Goal: Task Accomplishment & Management: Understand process/instructions

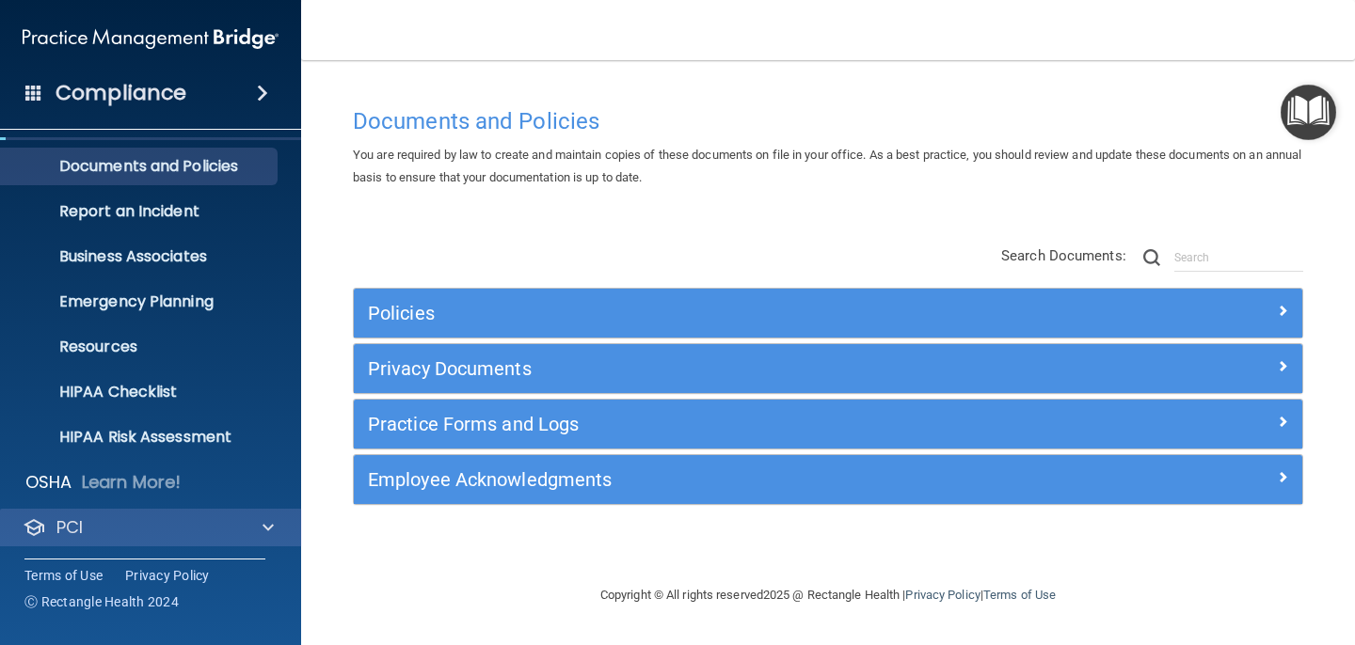
scroll to position [135, 0]
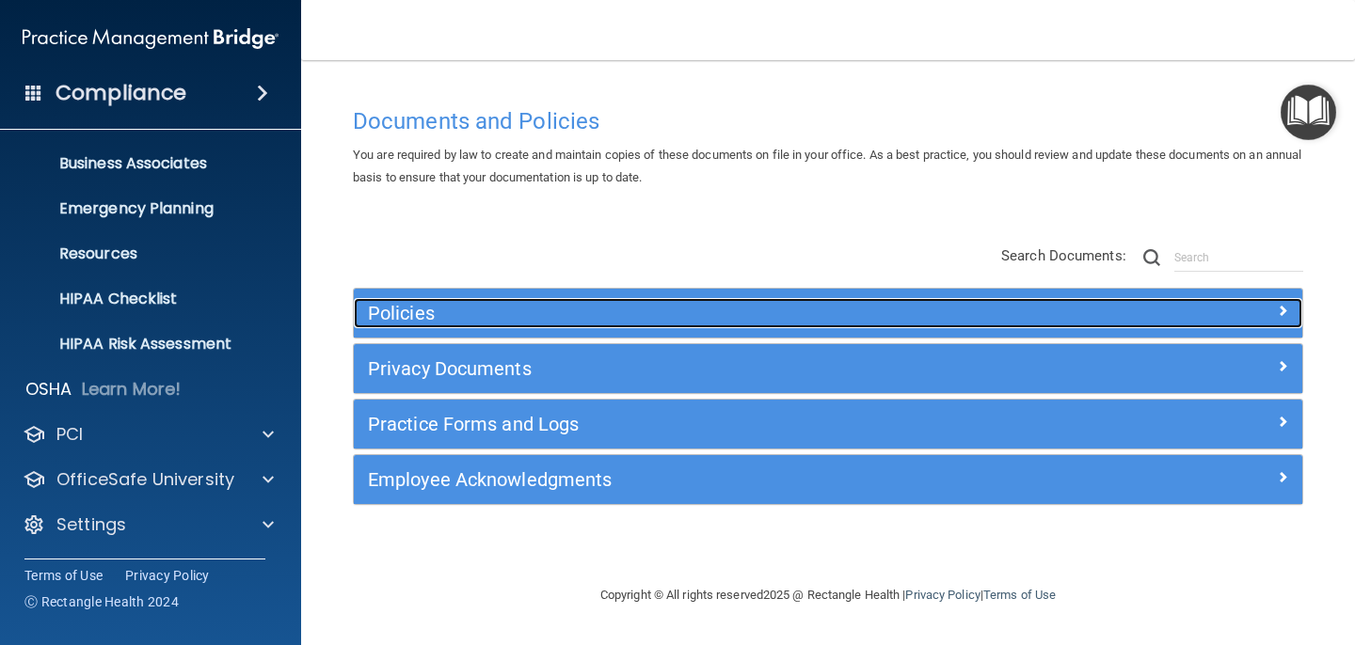
click at [616, 320] on h5 "Policies" at bounding box center [709, 313] width 683 height 21
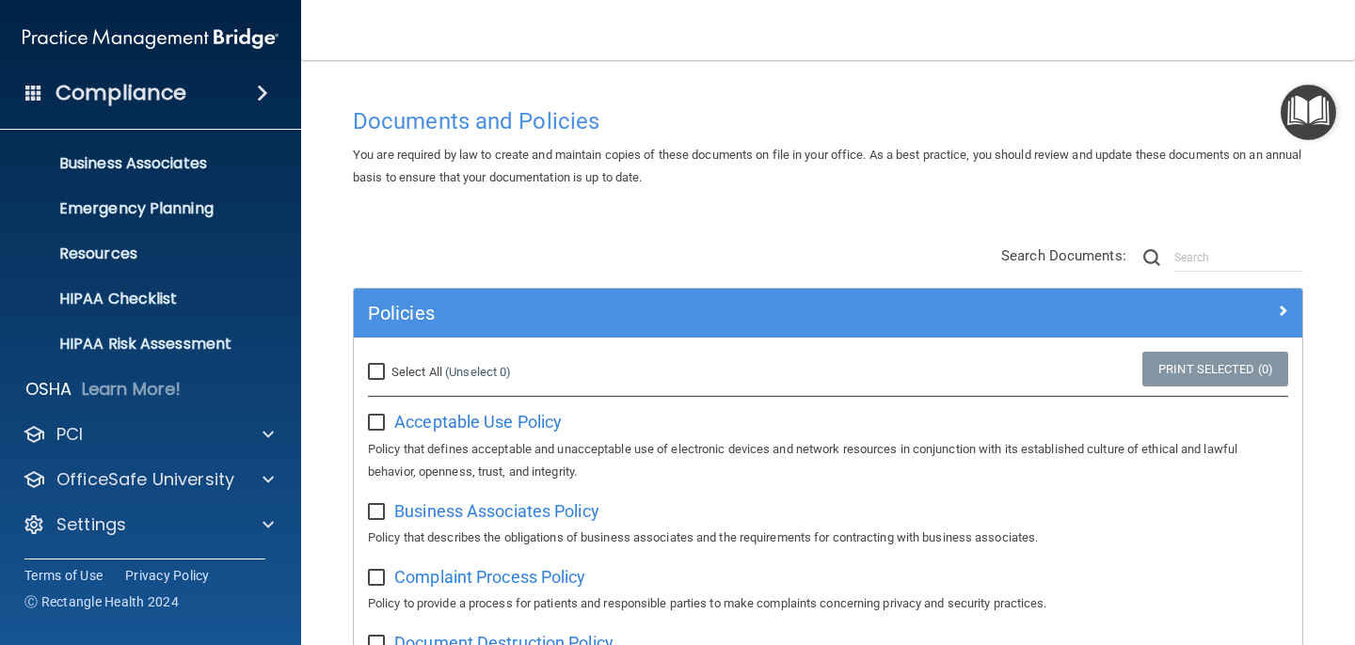
click at [219, 229] on ul "Documents and Policies Report an Incident Business Associates Emergency Plannin…" at bounding box center [151, 205] width 341 height 316
click at [204, 104] on div "Compliance" at bounding box center [150, 92] width 301 height 41
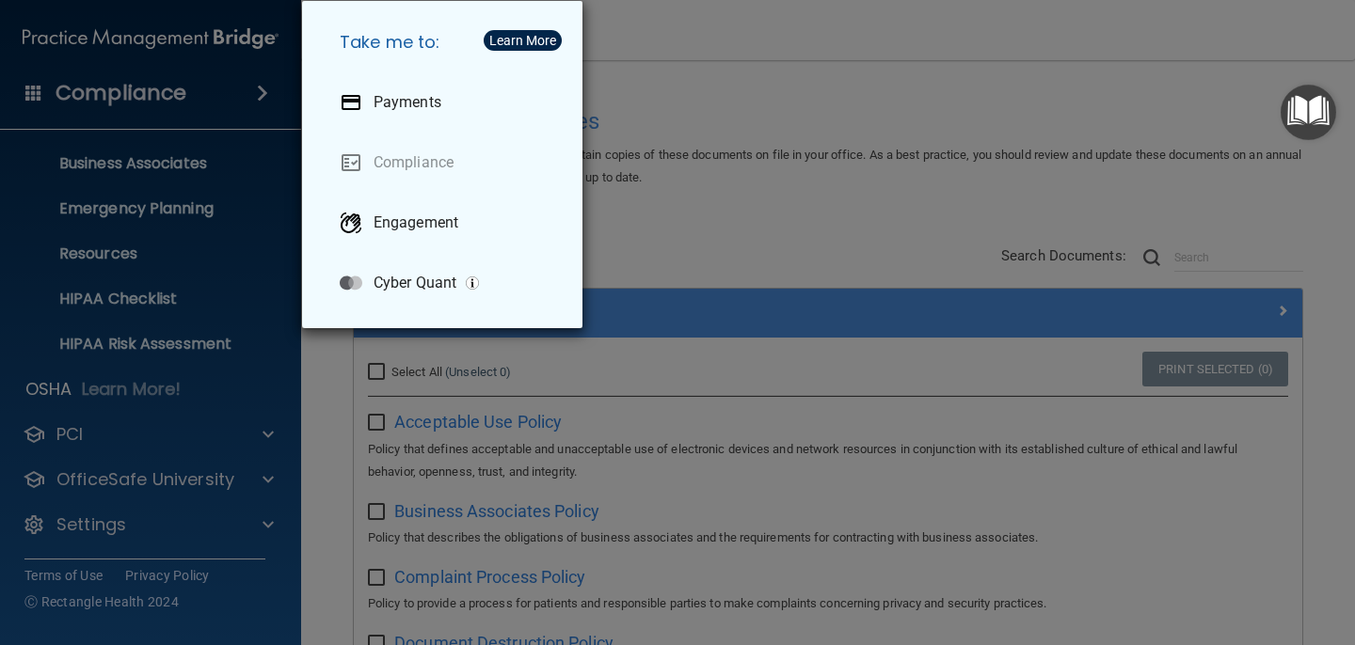
click at [204, 104] on div "Take me to: Payments Compliance Engagement Cyber Quant" at bounding box center [677, 322] width 1355 height 645
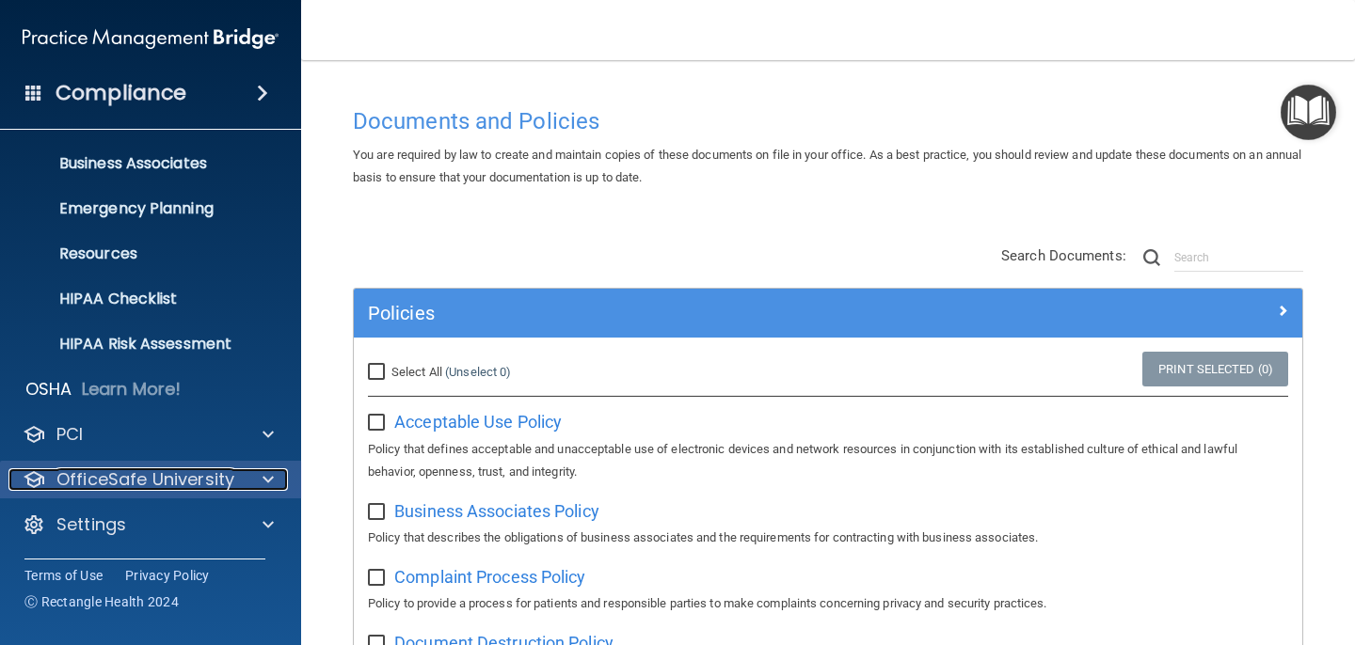
click at [123, 471] on p "OfficeSafe University" at bounding box center [145, 480] width 178 height 23
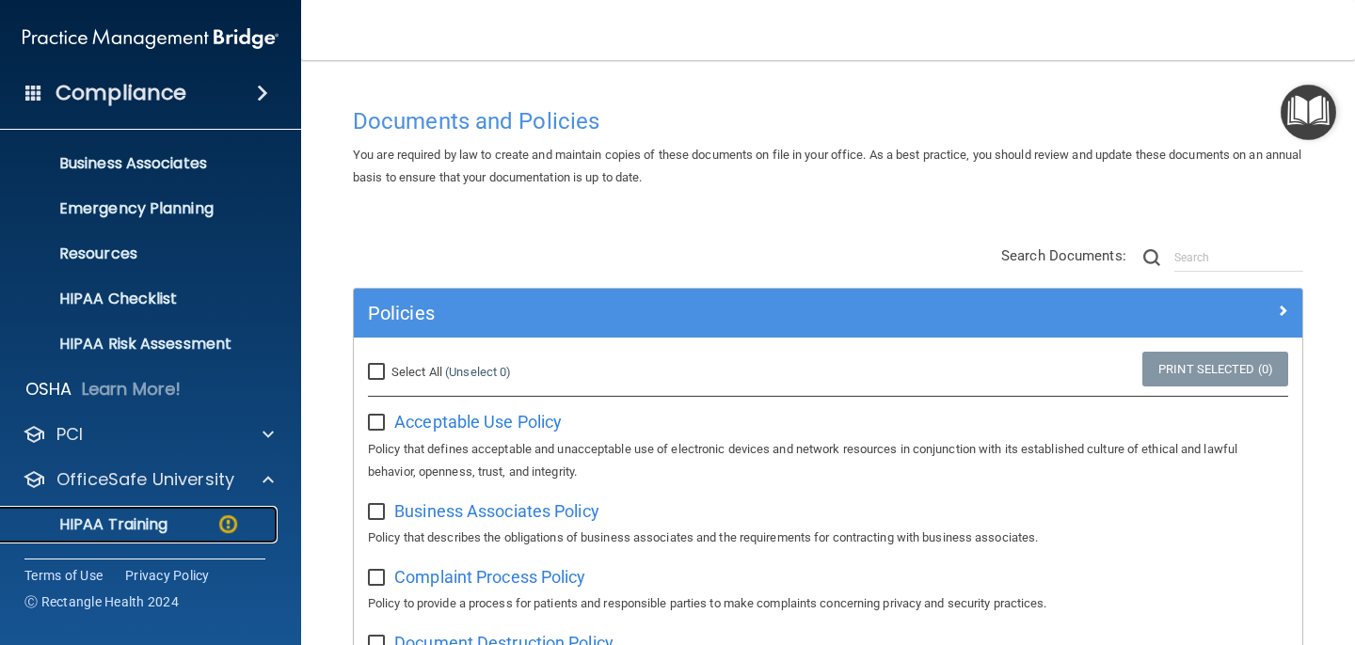
click at [123, 533] on p "HIPAA Training" at bounding box center [89, 525] width 155 height 19
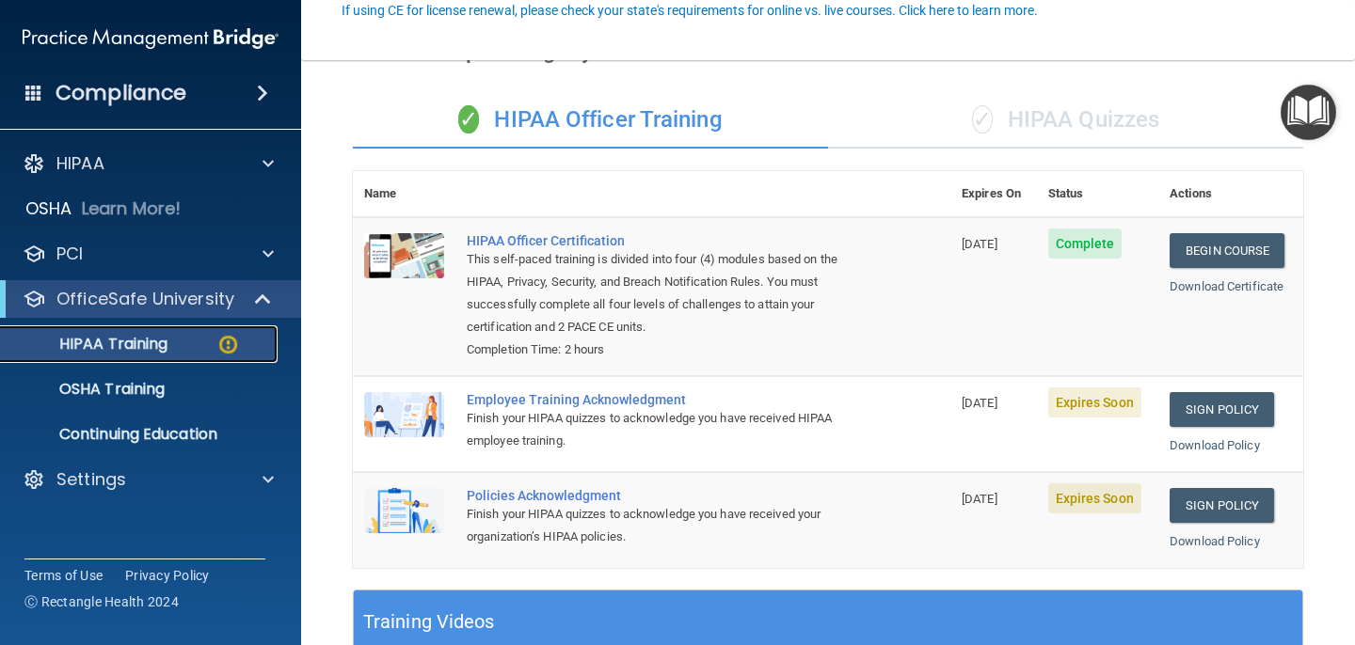
scroll to position [202, 0]
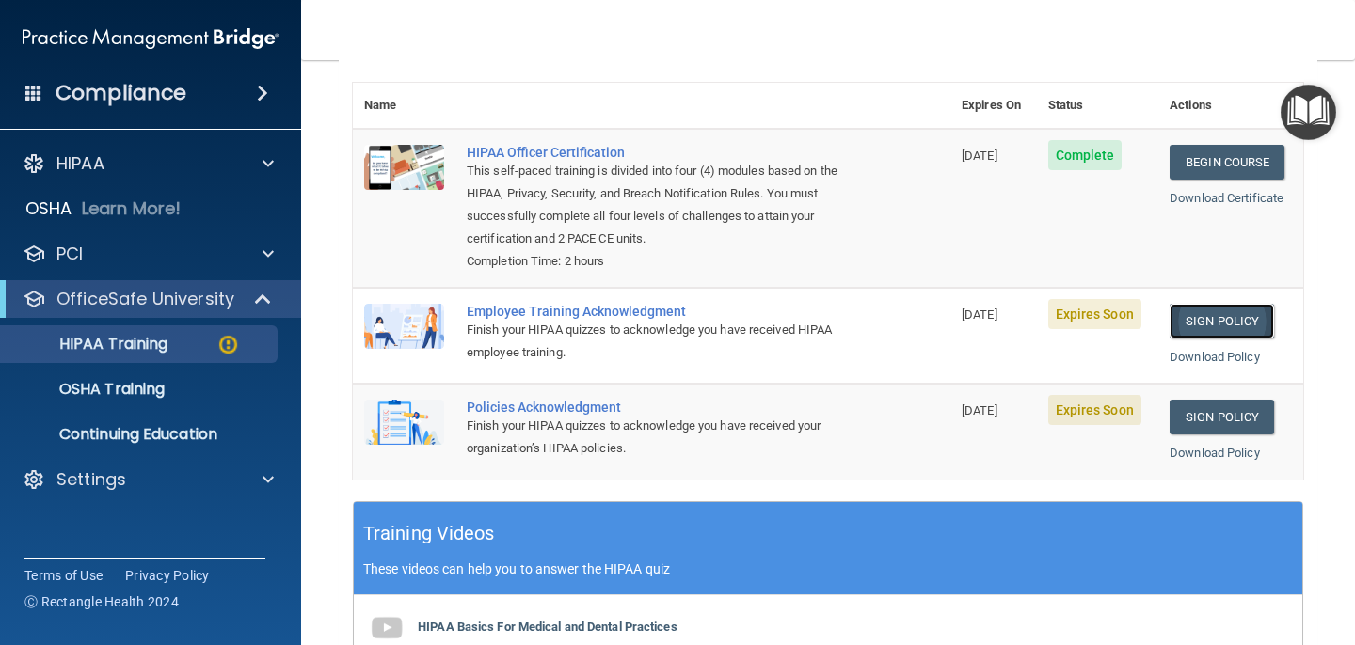
click at [1228, 321] on link "Sign Policy" at bounding box center [1222, 321] width 104 height 35
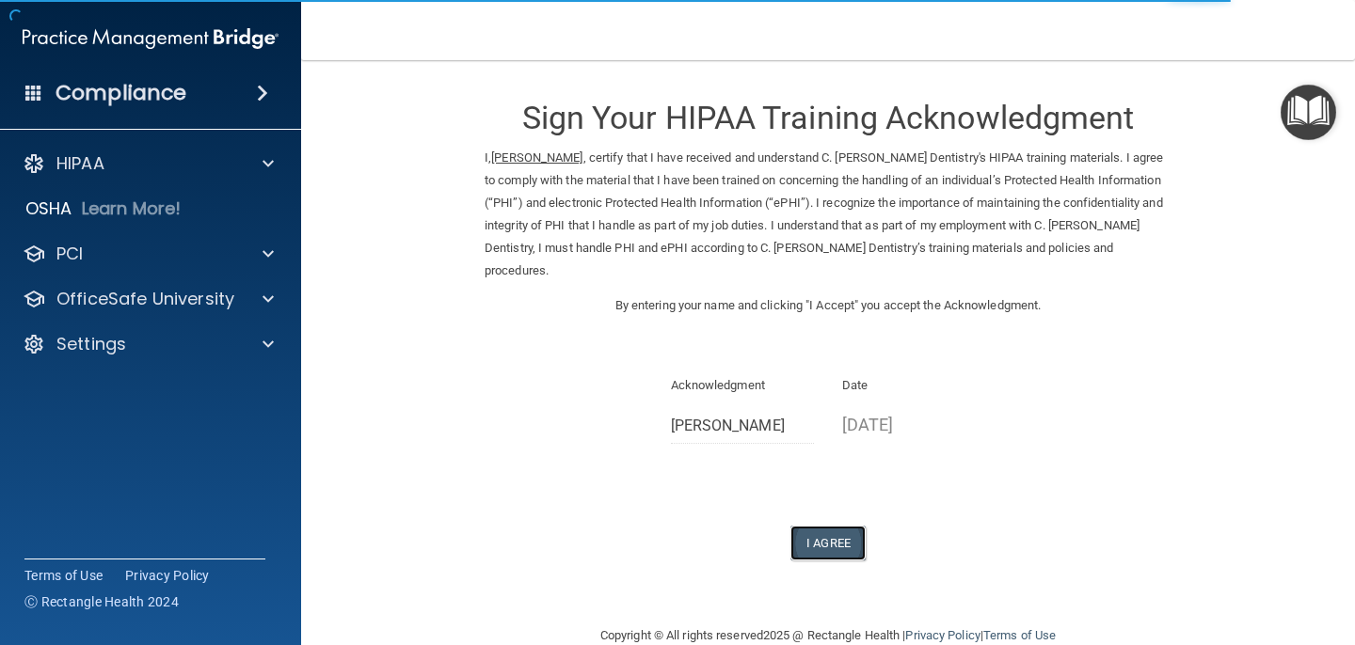
click at [837, 526] on button "I Agree" at bounding box center [827, 543] width 75 height 35
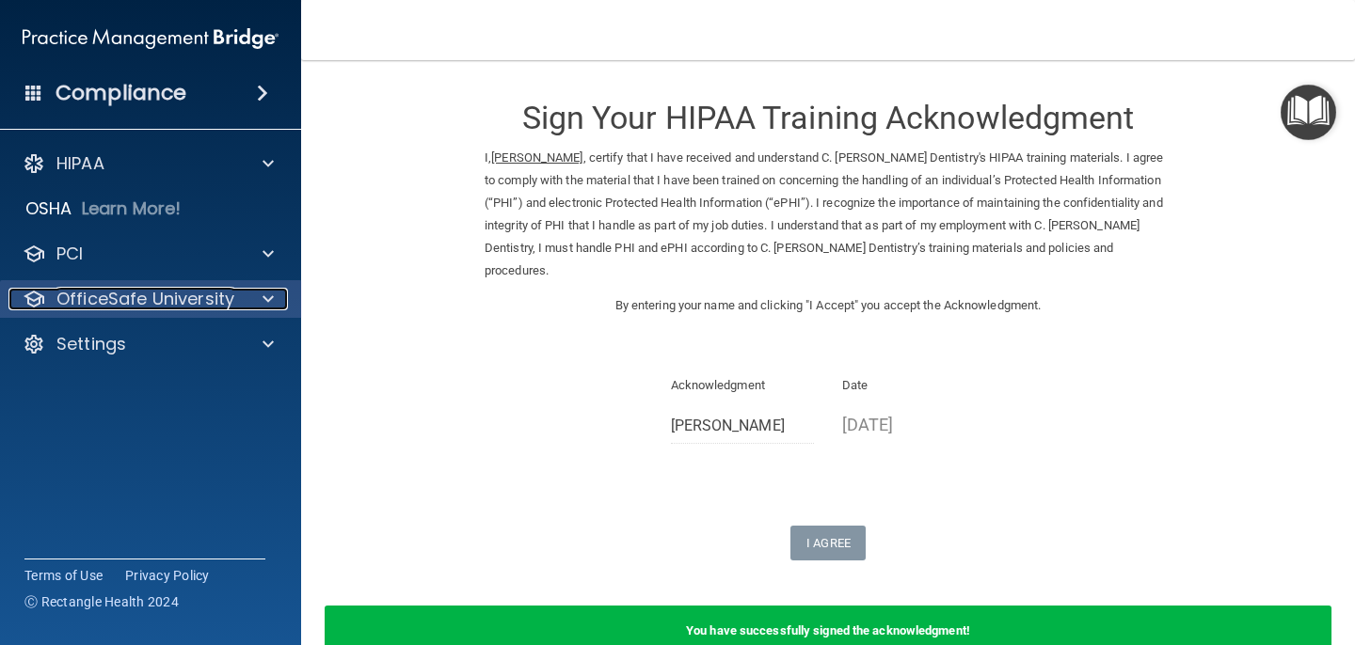
click at [192, 288] on p "OfficeSafe University" at bounding box center [145, 299] width 178 height 23
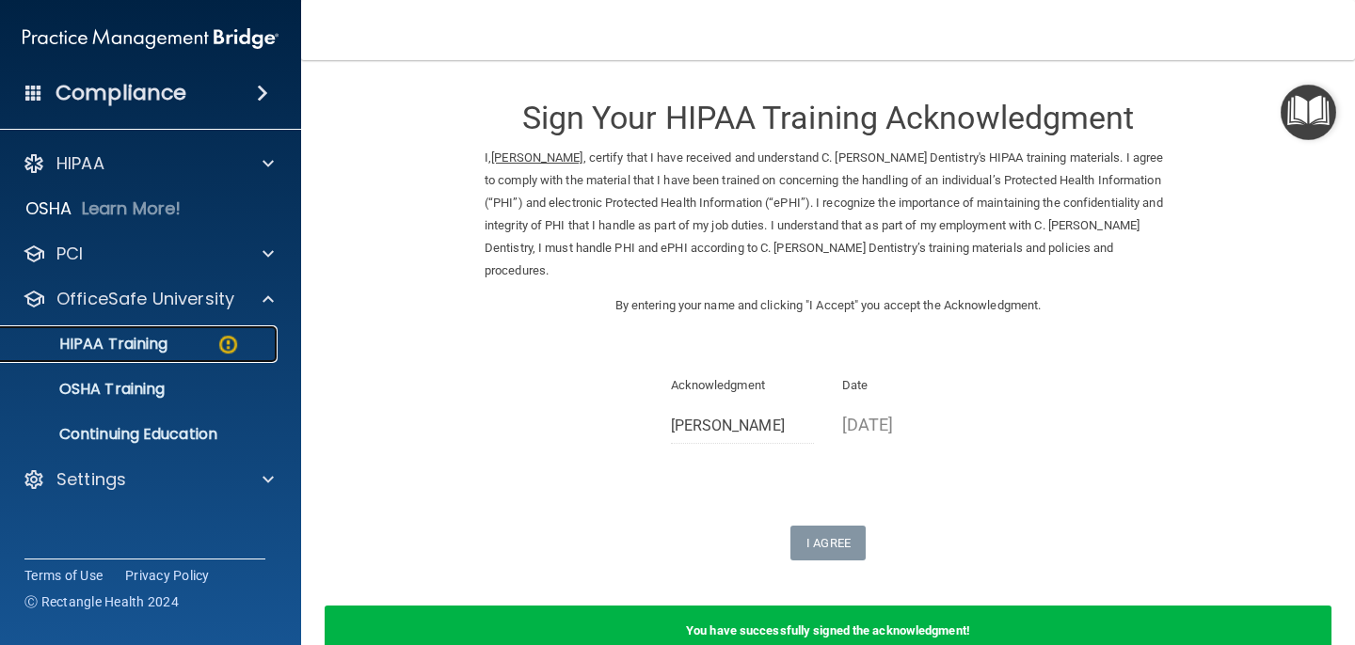
click at [171, 346] on div "HIPAA Training" at bounding box center [140, 344] width 257 height 19
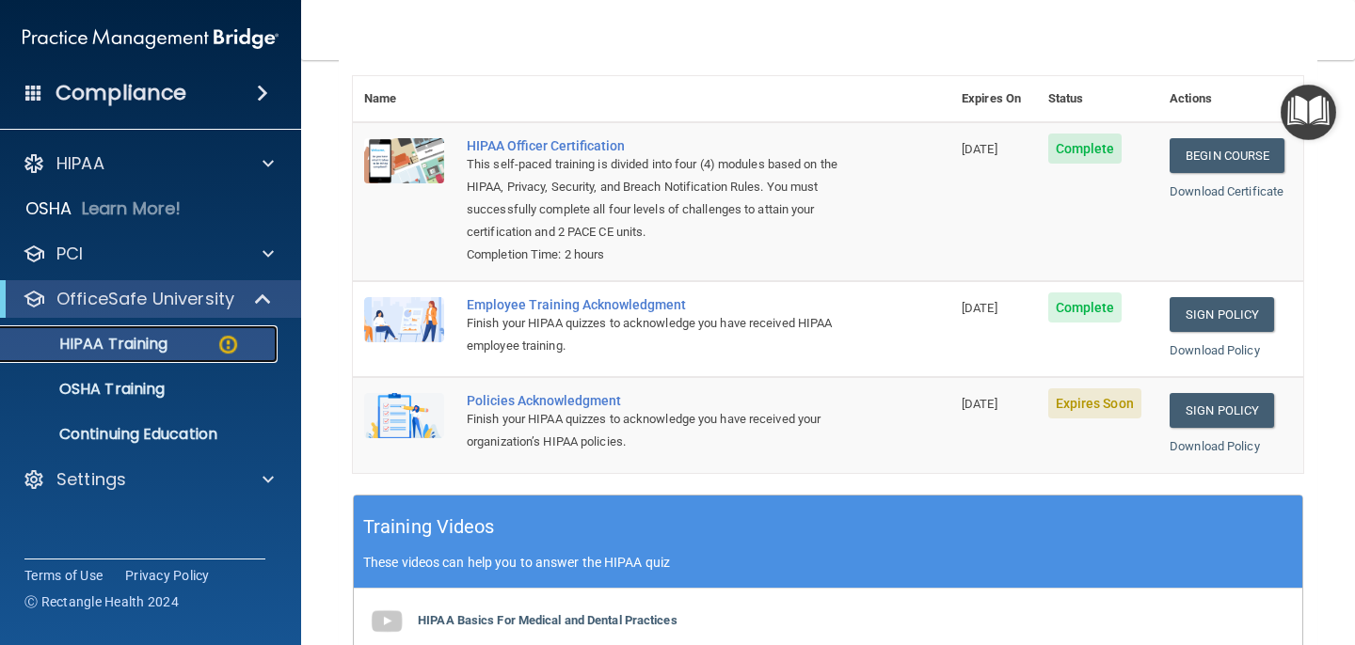
scroll to position [293, 0]
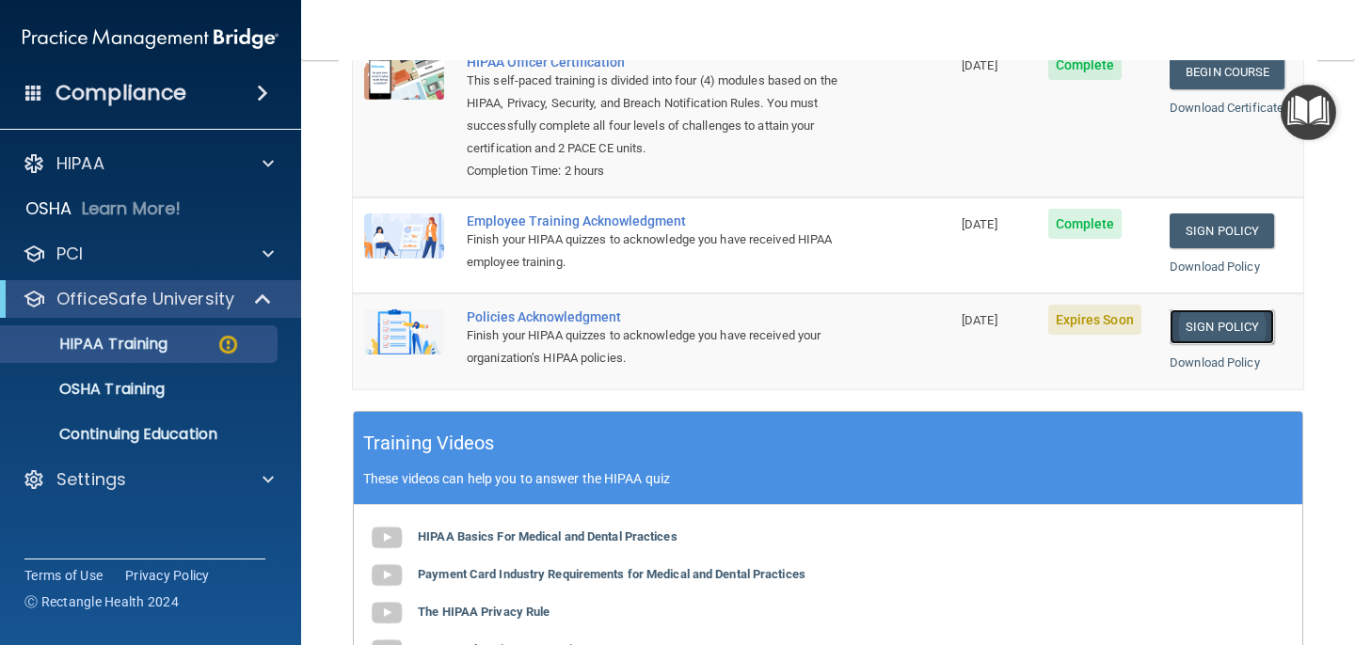
click at [1208, 318] on link "Sign Policy" at bounding box center [1222, 327] width 104 height 35
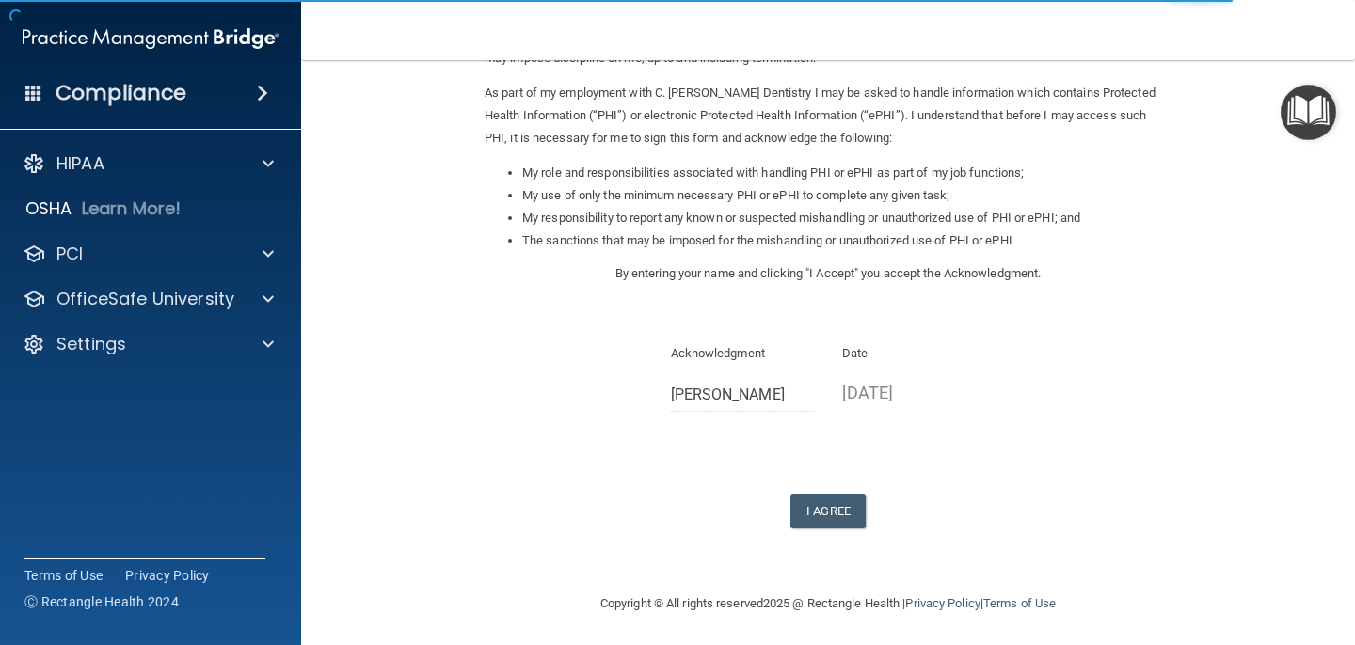
scroll to position [216, 0]
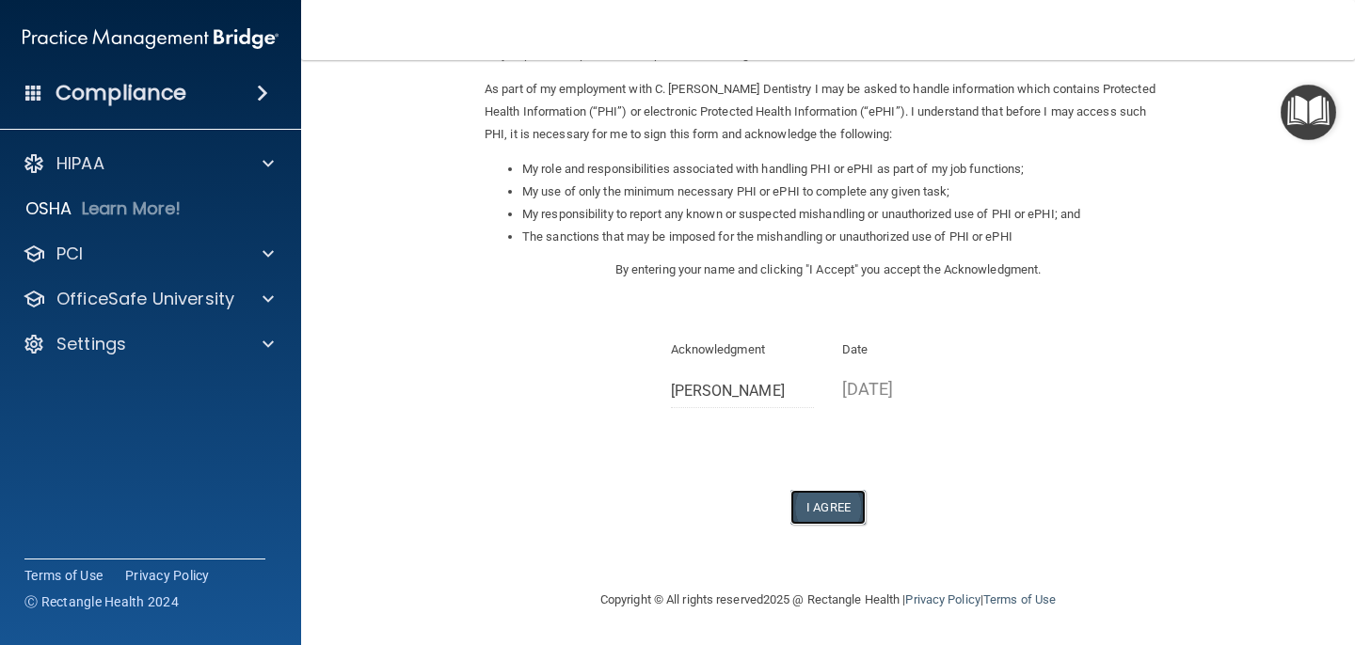
click at [830, 511] on button "I Agree" at bounding box center [827, 507] width 75 height 35
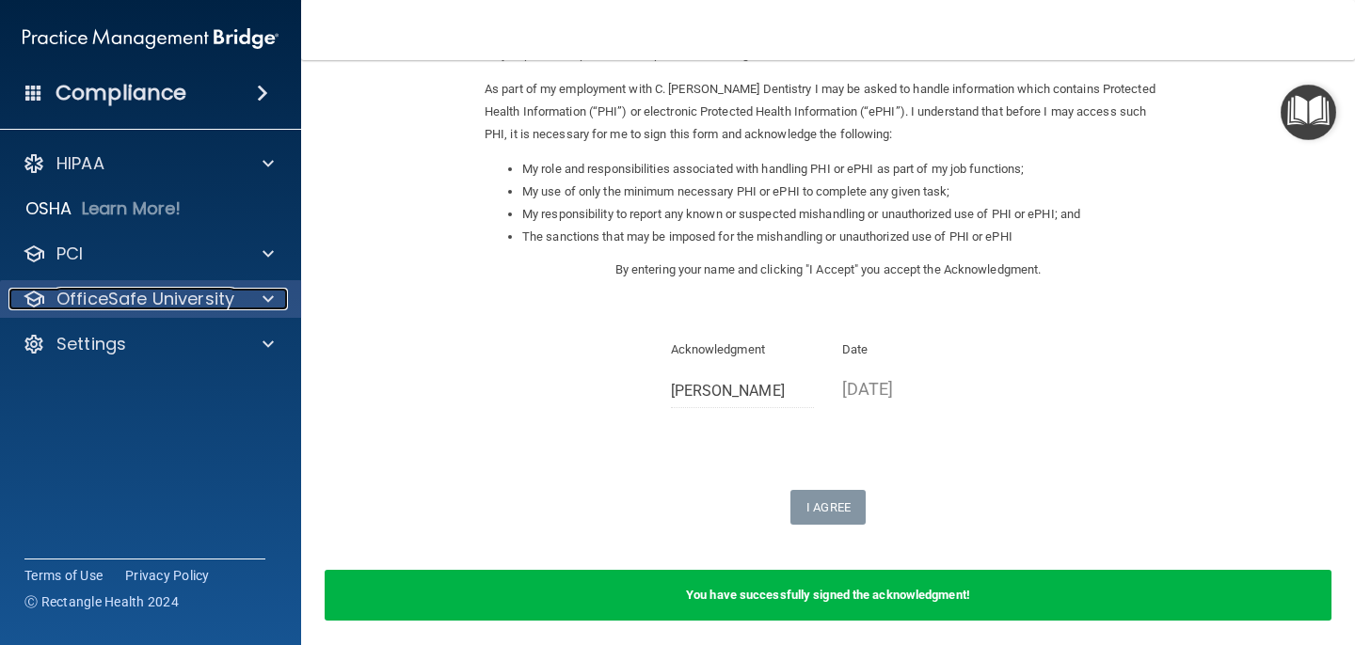
click at [168, 295] on p "OfficeSafe University" at bounding box center [145, 299] width 178 height 23
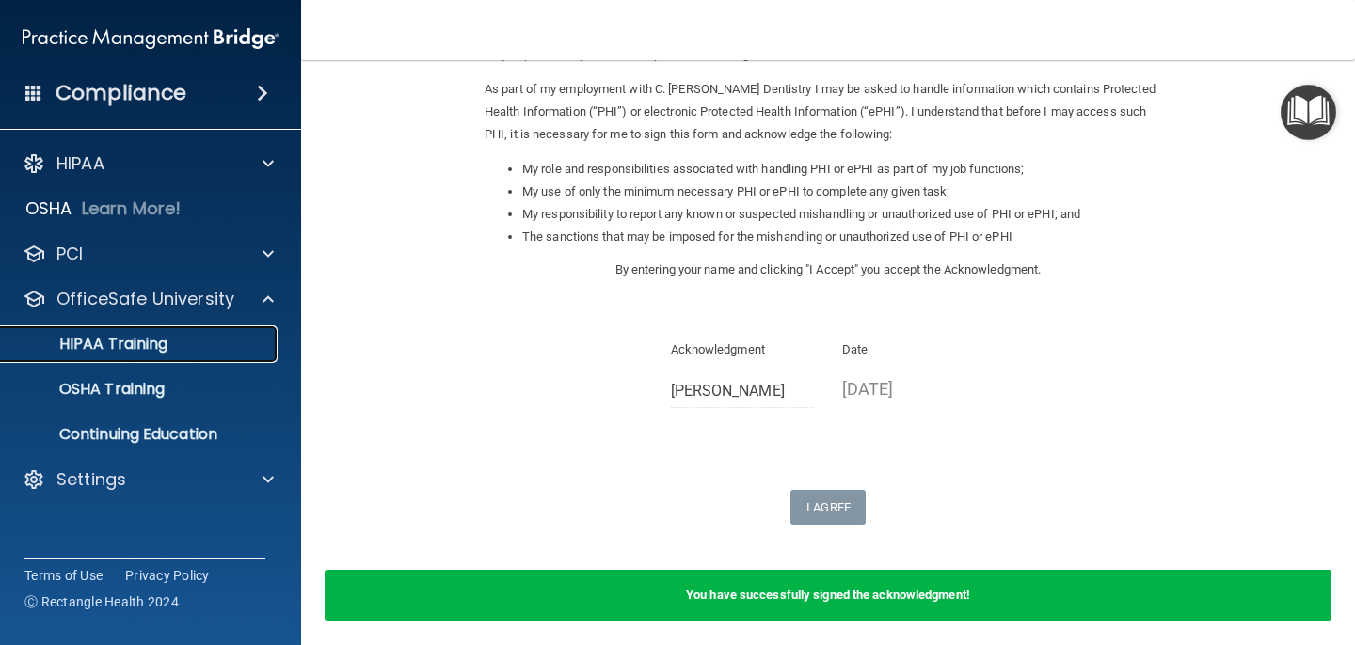
click at [139, 350] on p "HIPAA Training" at bounding box center [89, 344] width 155 height 19
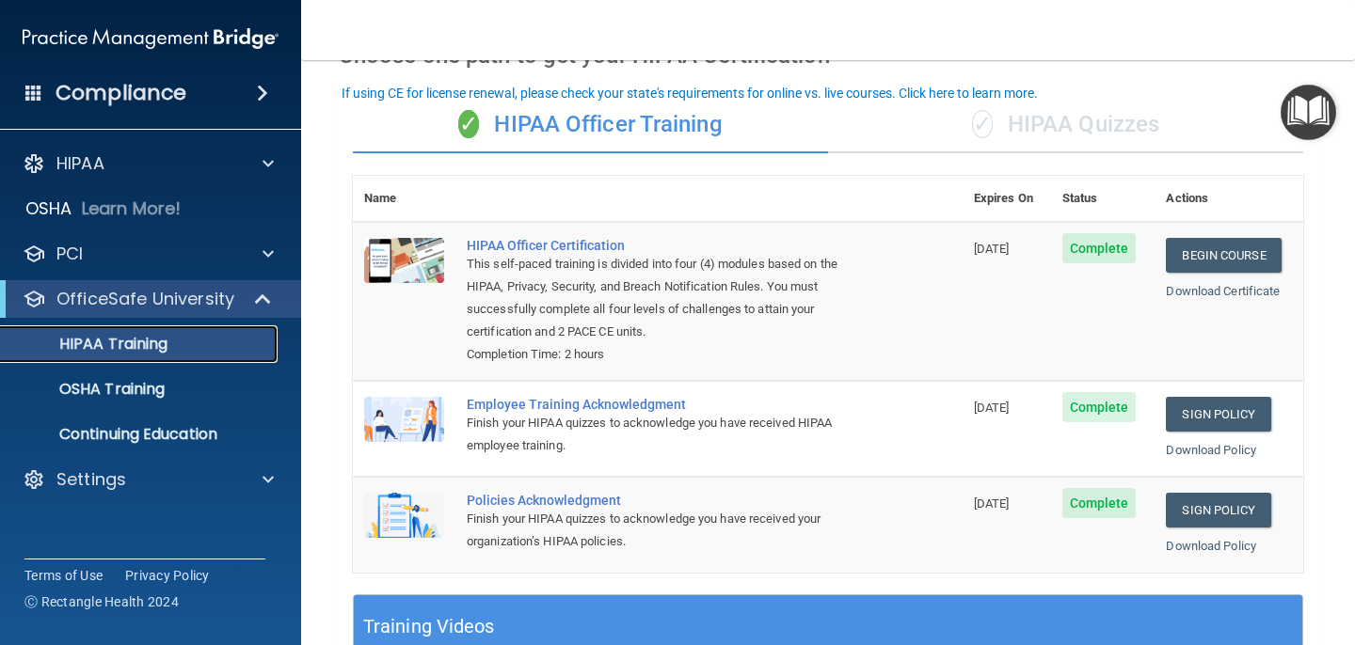
scroll to position [154, 0]
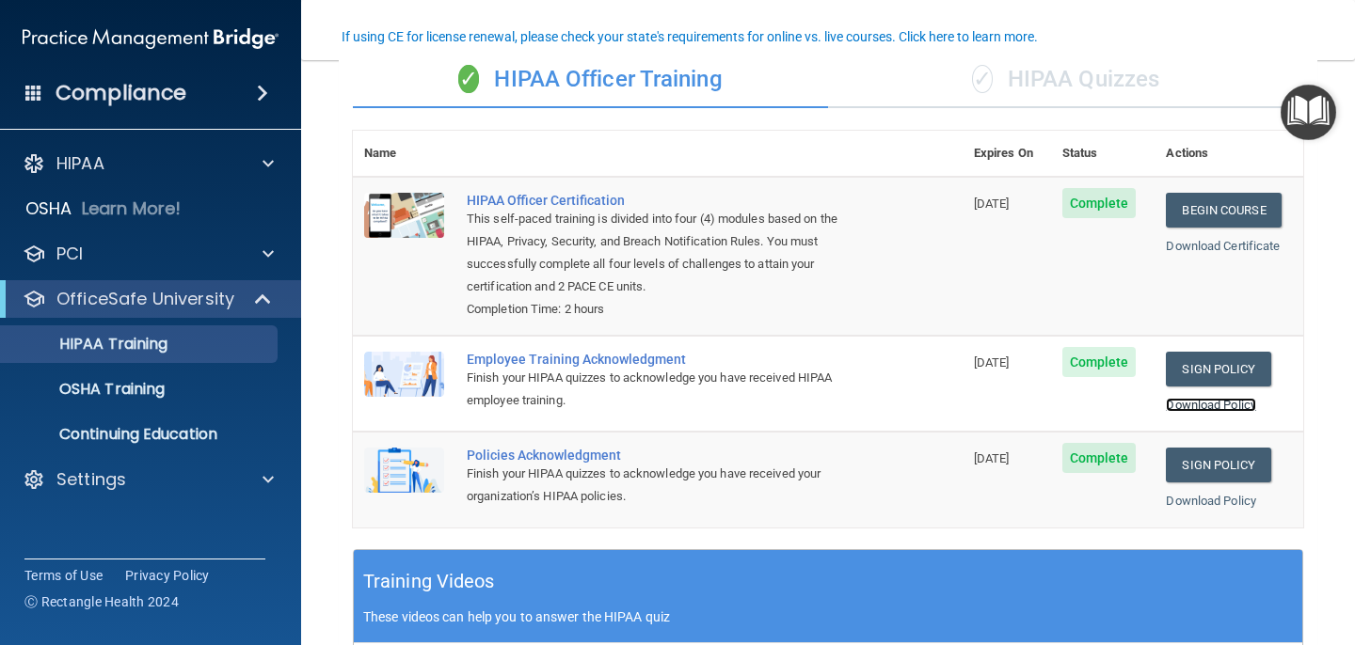
click at [1209, 404] on link "Download Policy" at bounding box center [1211, 405] width 90 height 14
click at [1191, 500] on link "Download Policy" at bounding box center [1211, 501] width 90 height 14
